Goal: Task Accomplishment & Management: Manage account settings

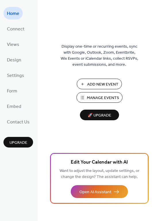
click at [92, 97] on span "Manage Events" at bounding box center [103, 98] width 32 height 6
drag, startPoint x: 14, startPoint y: 28, endPoint x: 19, endPoint y: 34, distance: 8.4
click at [14, 28] on span "Connect" at bounding box center [16, 29] width 18 height 9
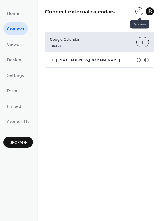
click at [140, 10] on button at bounding box center [139, 11] width 8 height 8
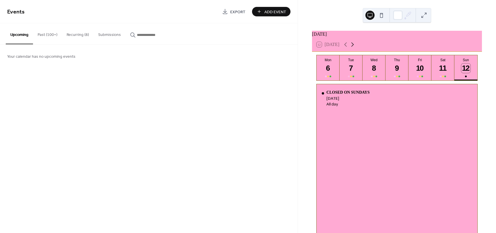
click at [354, 47] on icon at bounding box center [353, 45] width 3 height 4
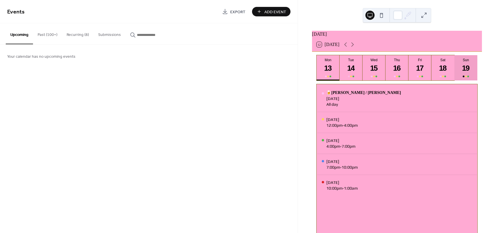
click at [470, 68] on button "Sun 19" at bounding box center [466, 67] width 23 height 25
click at [332, 71] on div "13" at bounding box center [328, 67] width 9 height 9
click at [345, 71] on button "Tue 14" at bounding box center [351, 67] width 23 height 25
click at [363, 70] on button "Wed 15" at bounding box center [374, 67] width 23 height 25
